Goal: Information Seeking & Learning: Learn about a topic

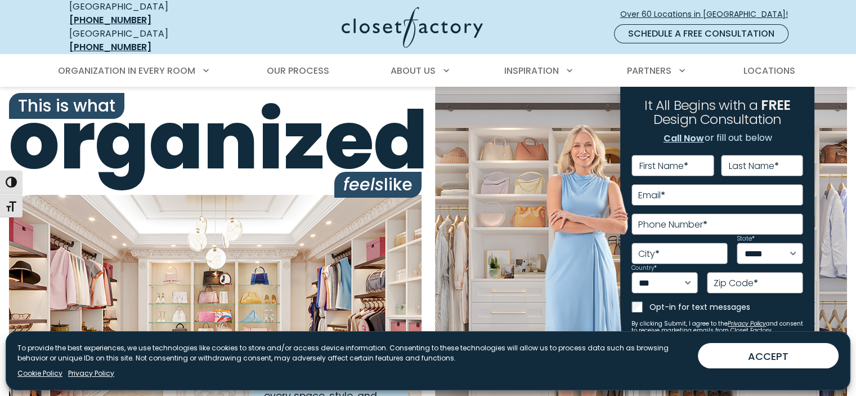
click at [587, 259] on img at bounding box center [586, 286] width 84 height 326
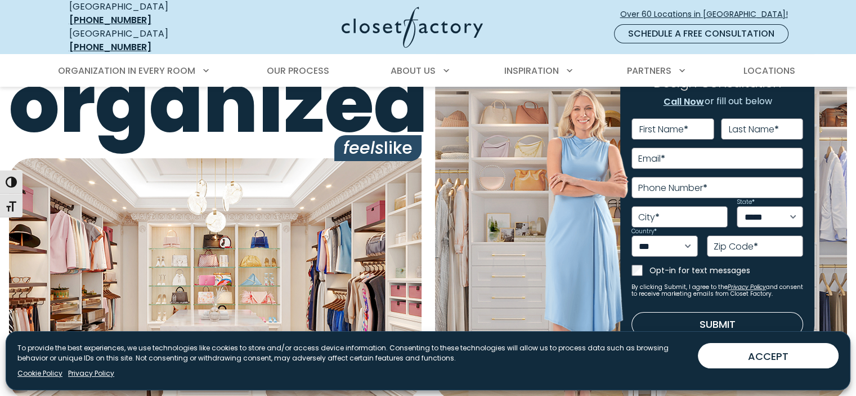
scroll to position [56, 0]
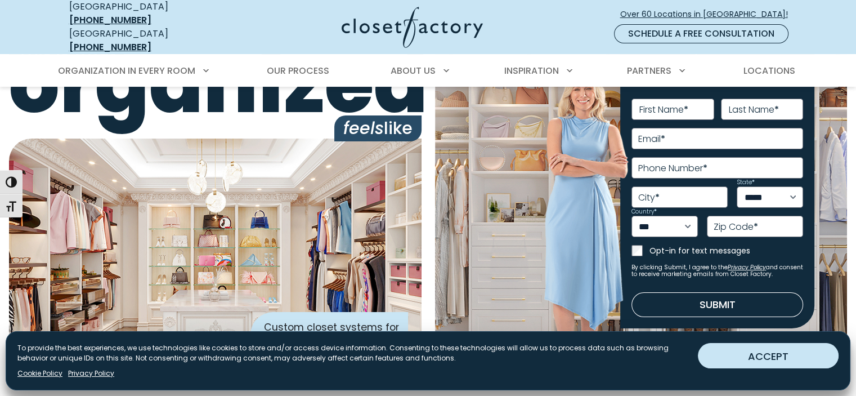
click at [782, 362] on button "ACCEPT" at bounding box center [768, 355] width 141 height 25
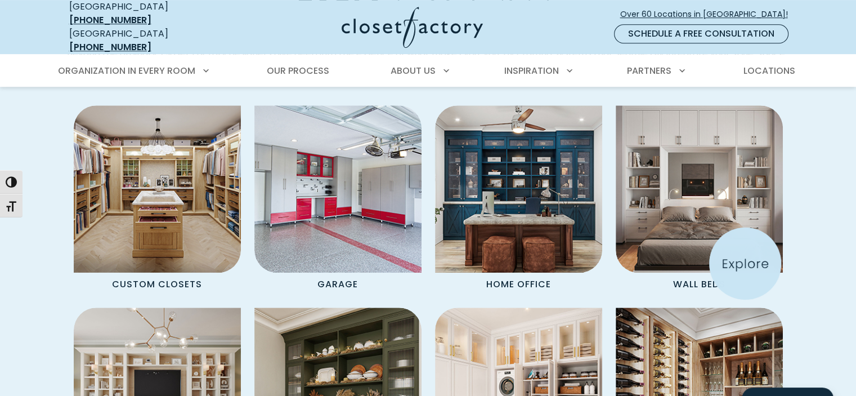
scroll to position [956, 0]
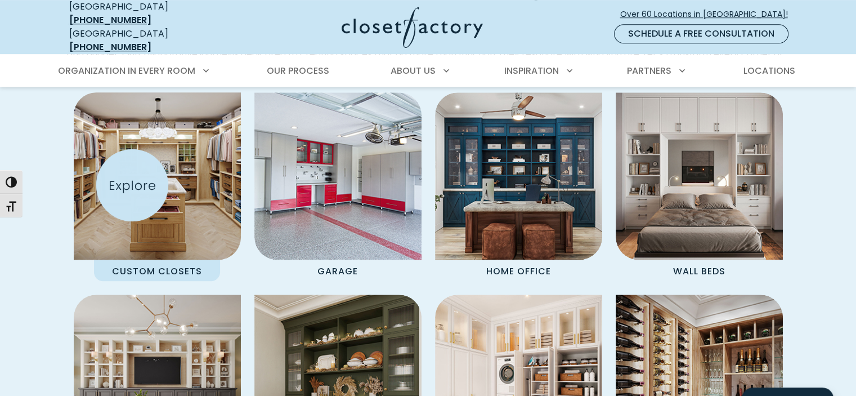
click at [132, 185] on img "Spaces Grid" at bounding box center [157, 176] width 184 height 184
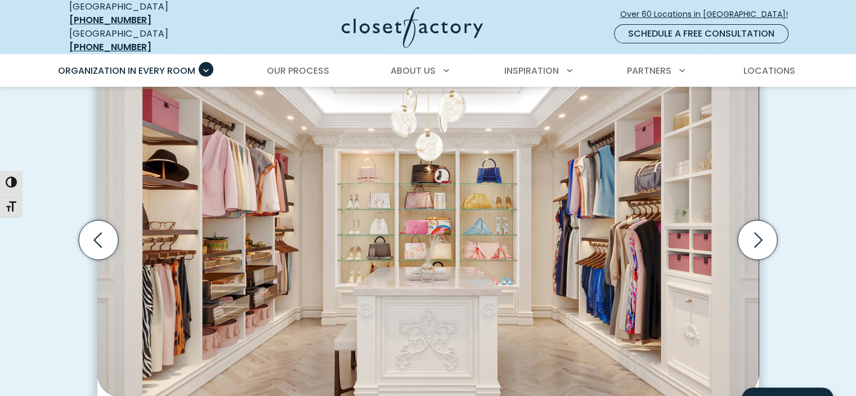
scroll to position [393, 0]
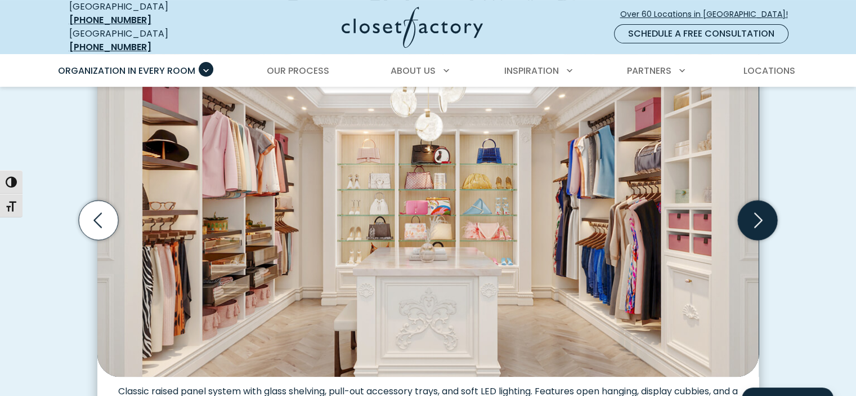
click at [764, 218] on icon "Next slide" at bounding box center [757, 219] width 39 height 39
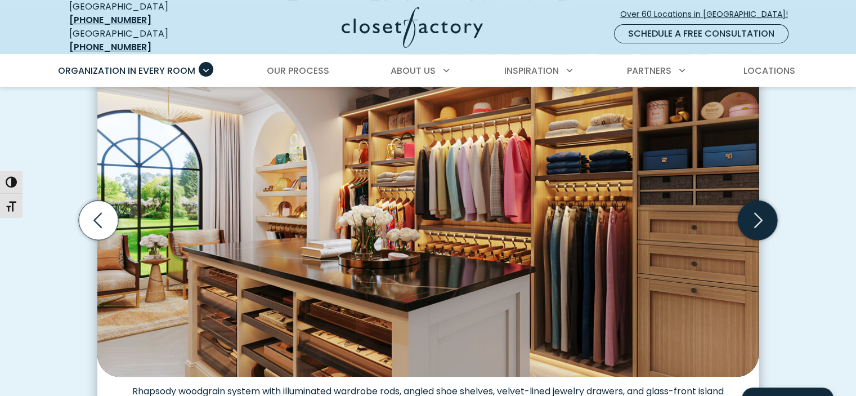
click at [763, 218] on icon "Next slide" at bounding box center [757, 219] width 39 height 39
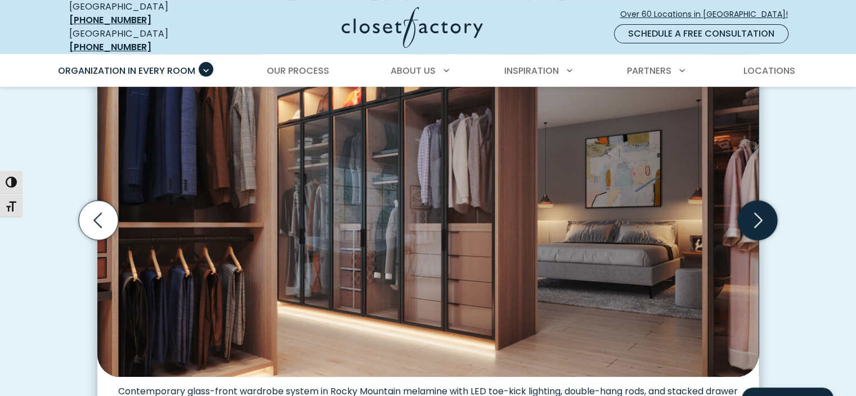
click at [763, 218] on icon "Next slide" at bounding box center [757, 219] width 39 height 39
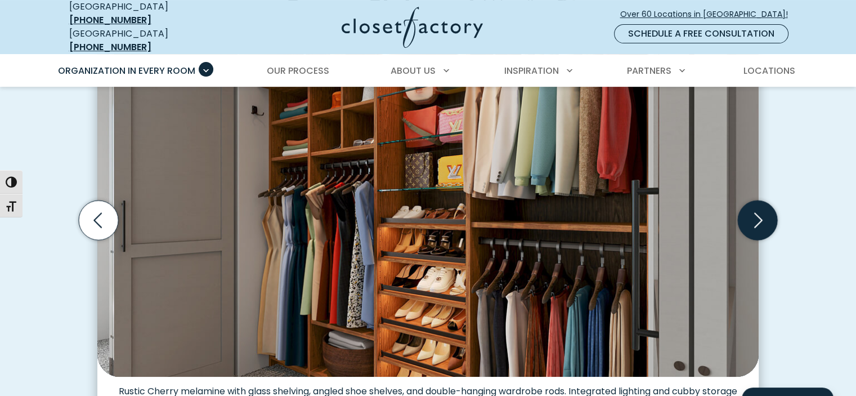
click at [763, 218] on icon "Next slide" at bounding box center [757, 219] width 39 height 39
